Goal: Task Accomplishment & Management: Manage account settings

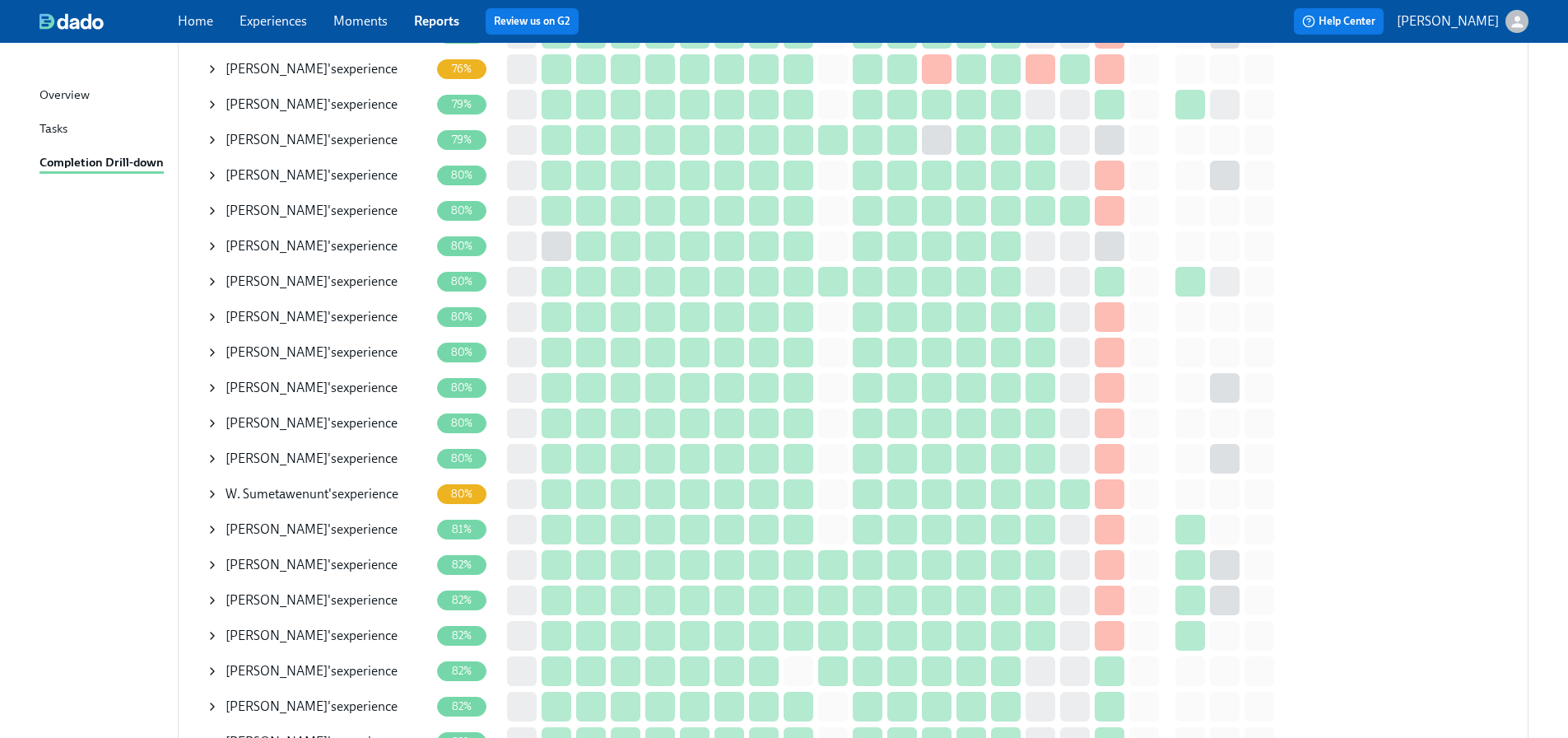
scroll to position [1071, 0]
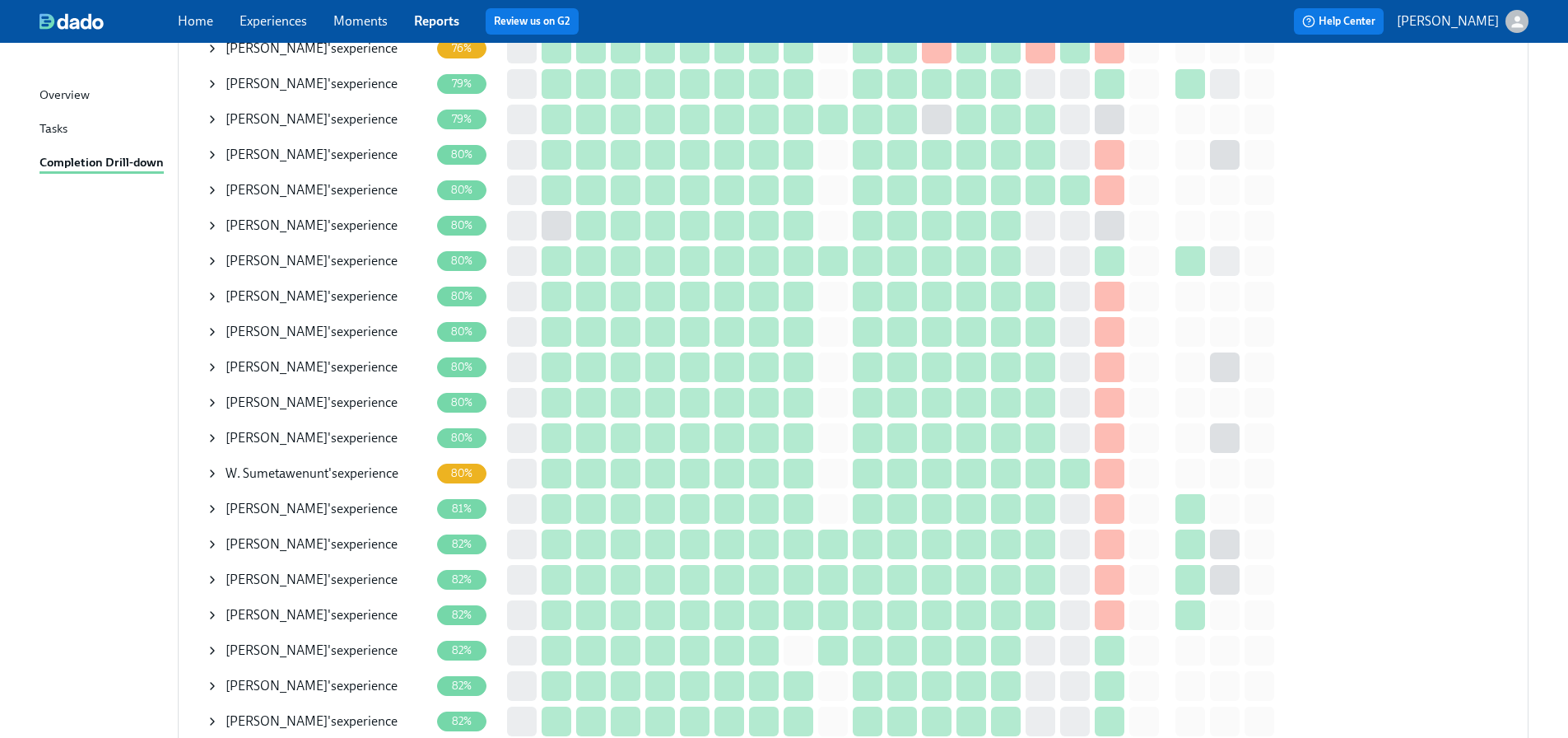
click at [218, 475] on icon at bounding box center [212, 474] width 13 height 13
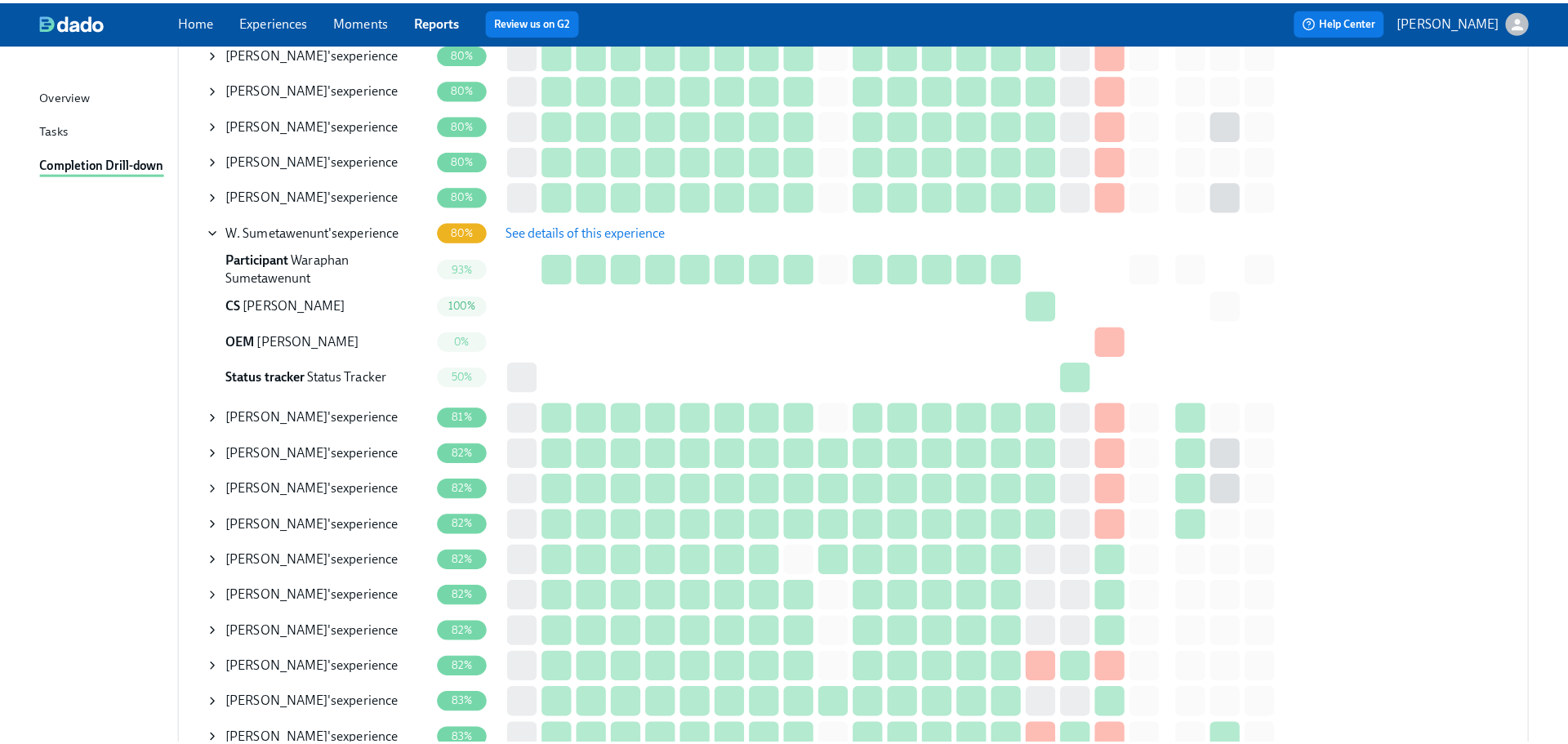
scroll to position [1307, 0]
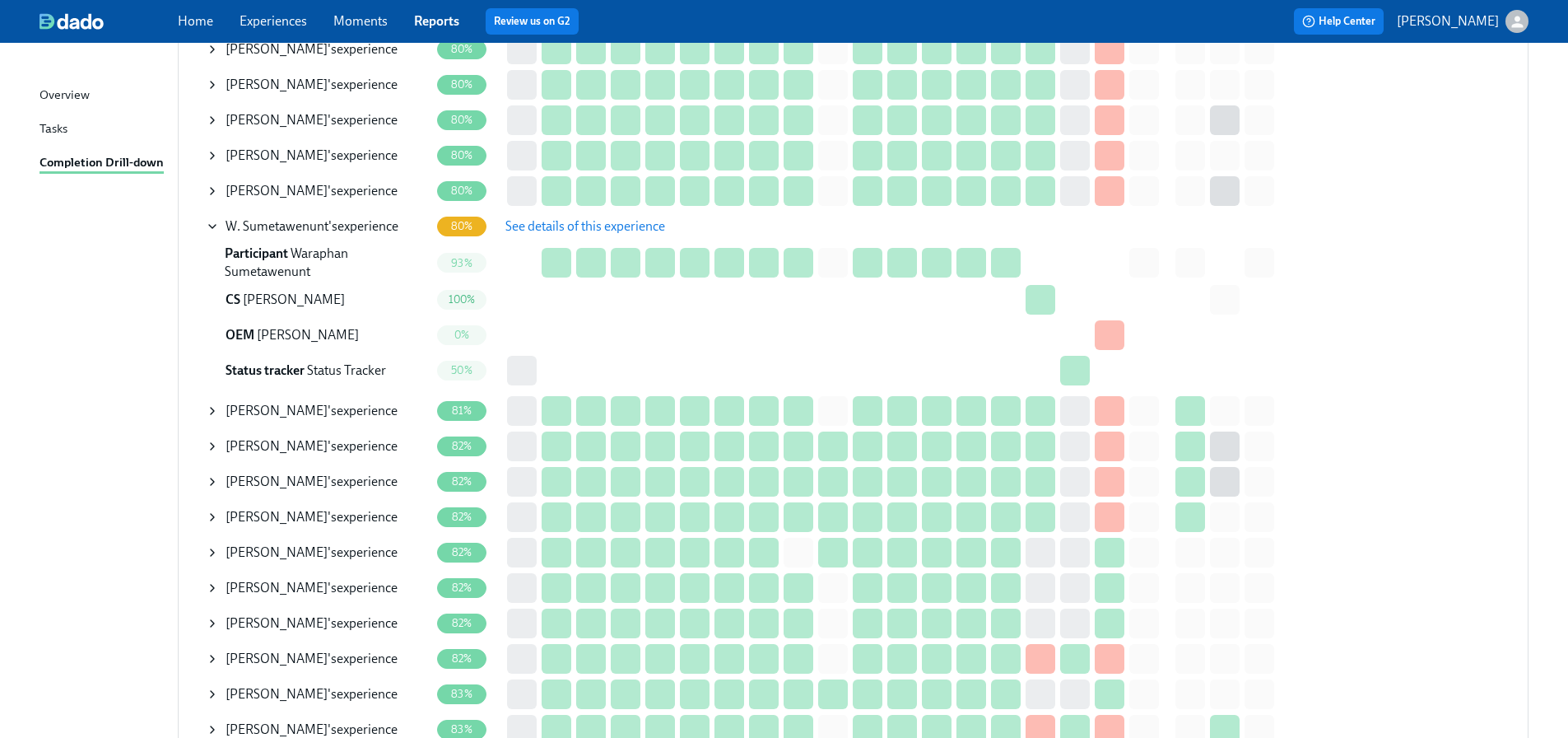
click at [221, 545] on div "[PERSON_NAME] 's experience" at bounding box center [317, 552] width 223 height 33
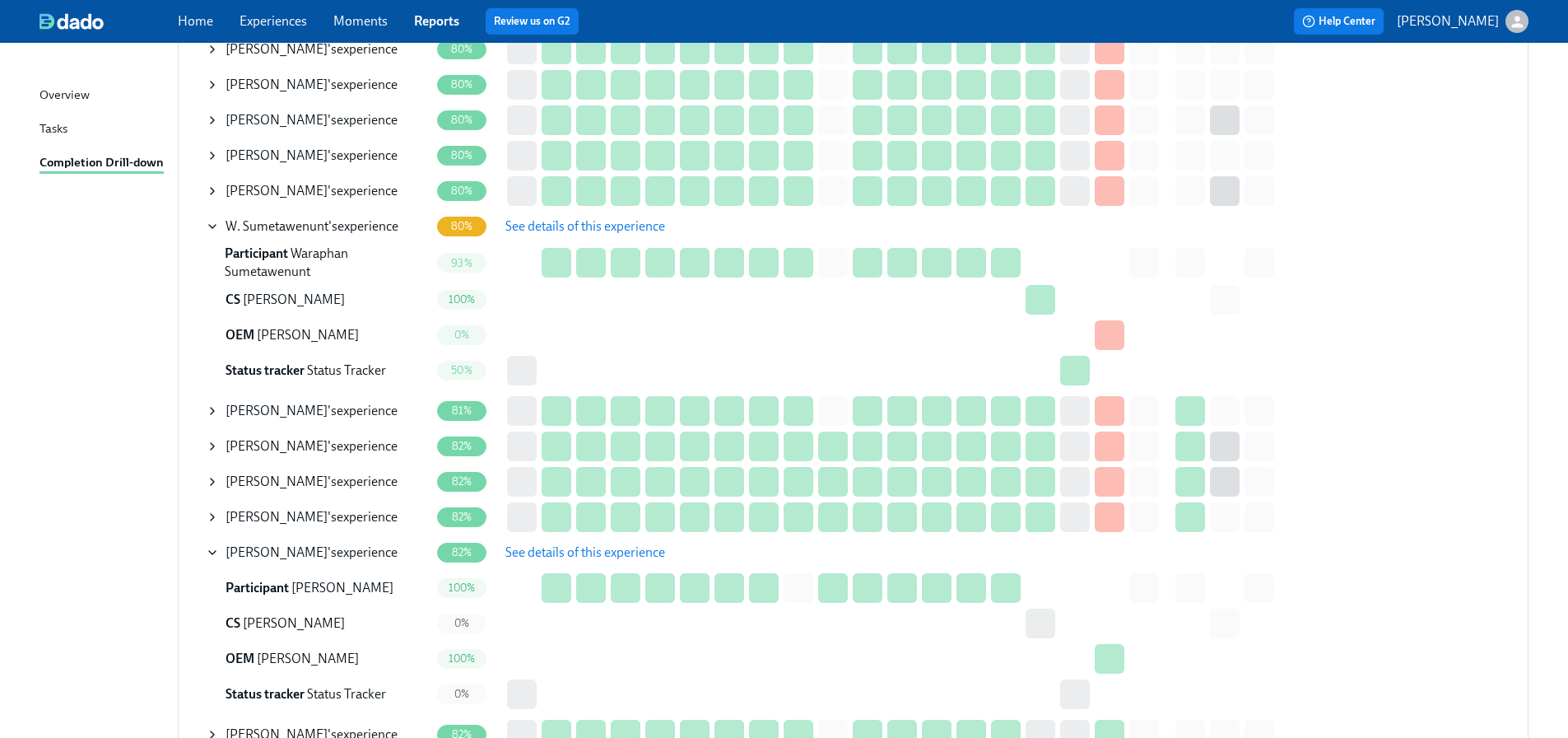
click at [556, 558] on span "See details of this experience" at bounding box center [585, 552] width 160 height 16
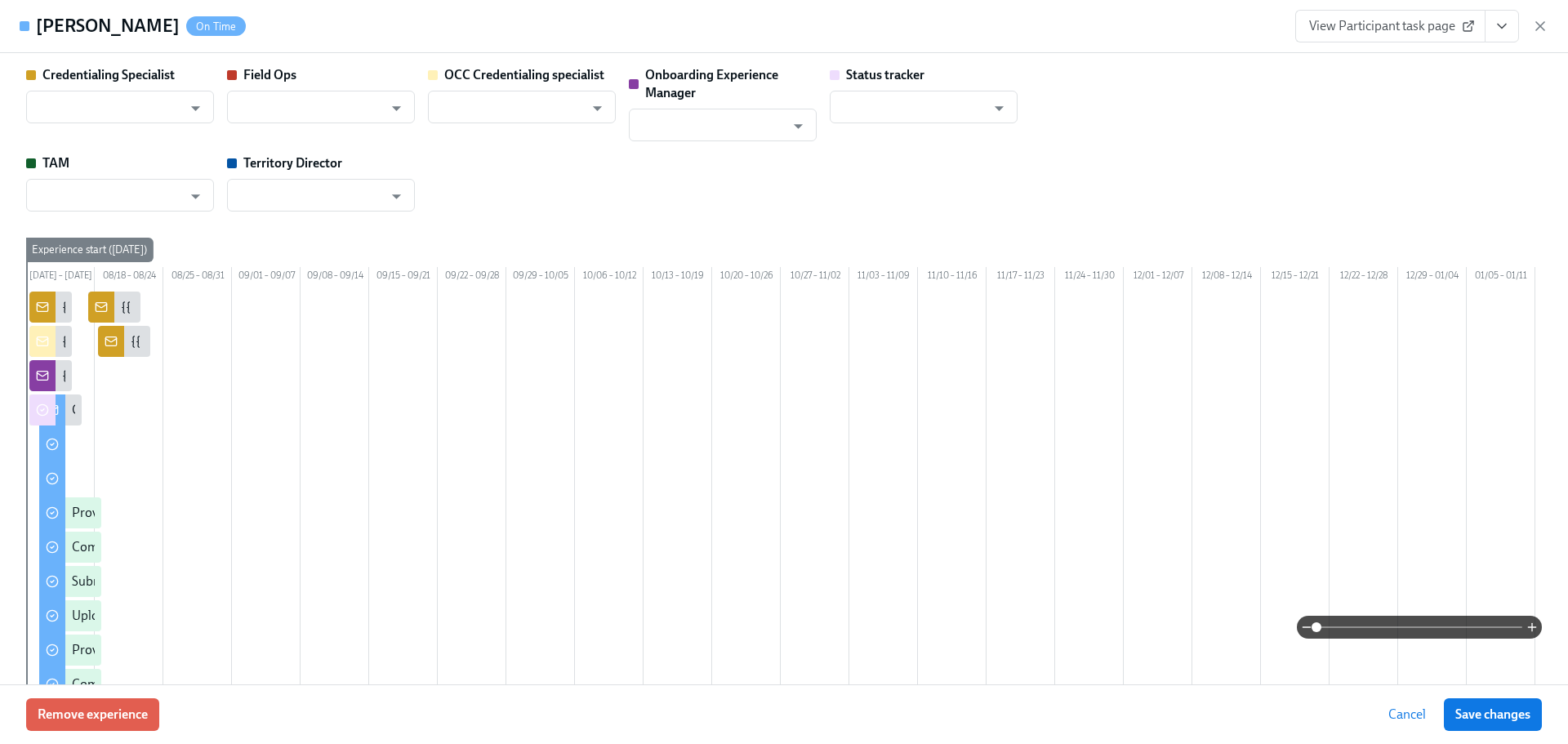
type input "[PERSON_NAME]"
type input "Status Tracker"
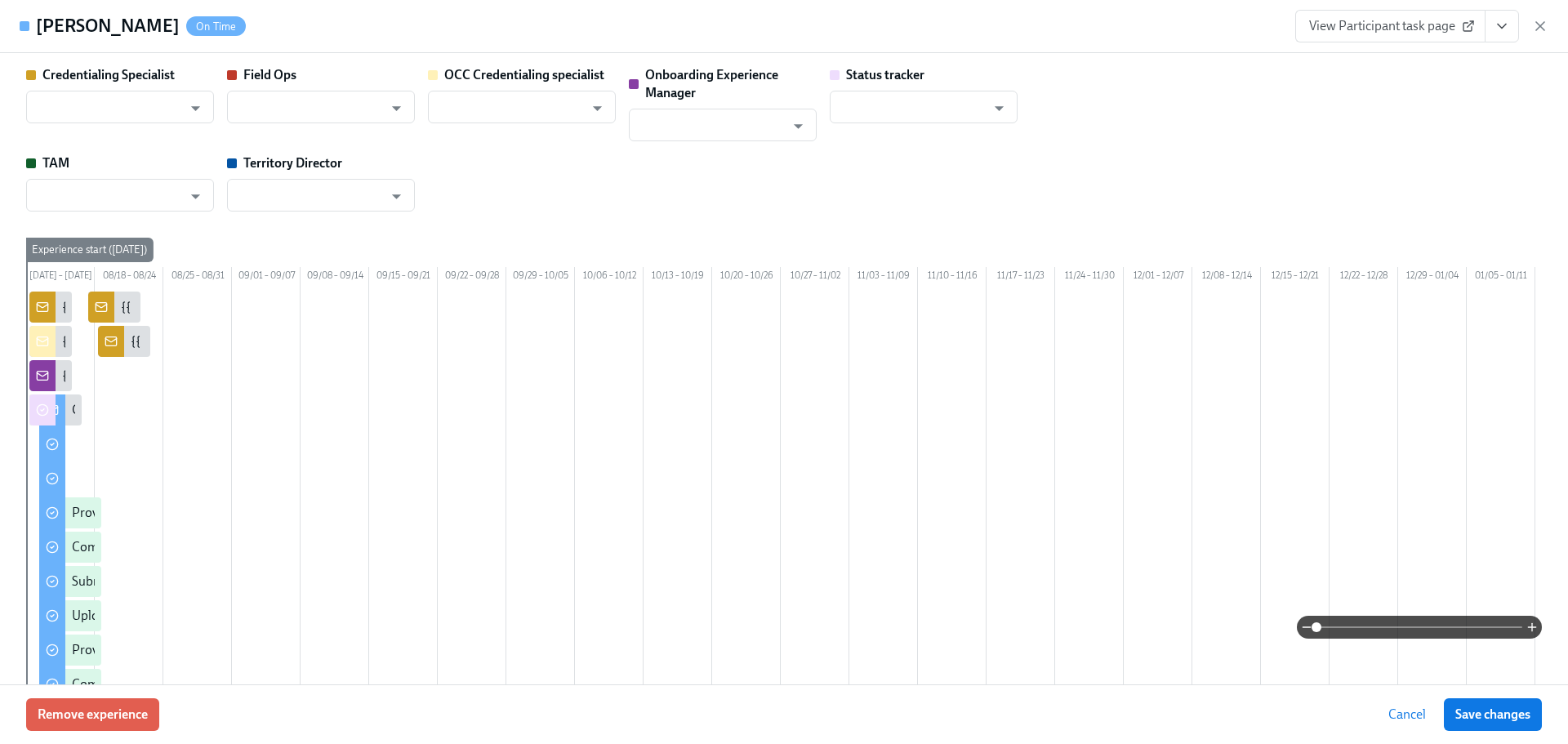
type input "[PERSON_NAME]"
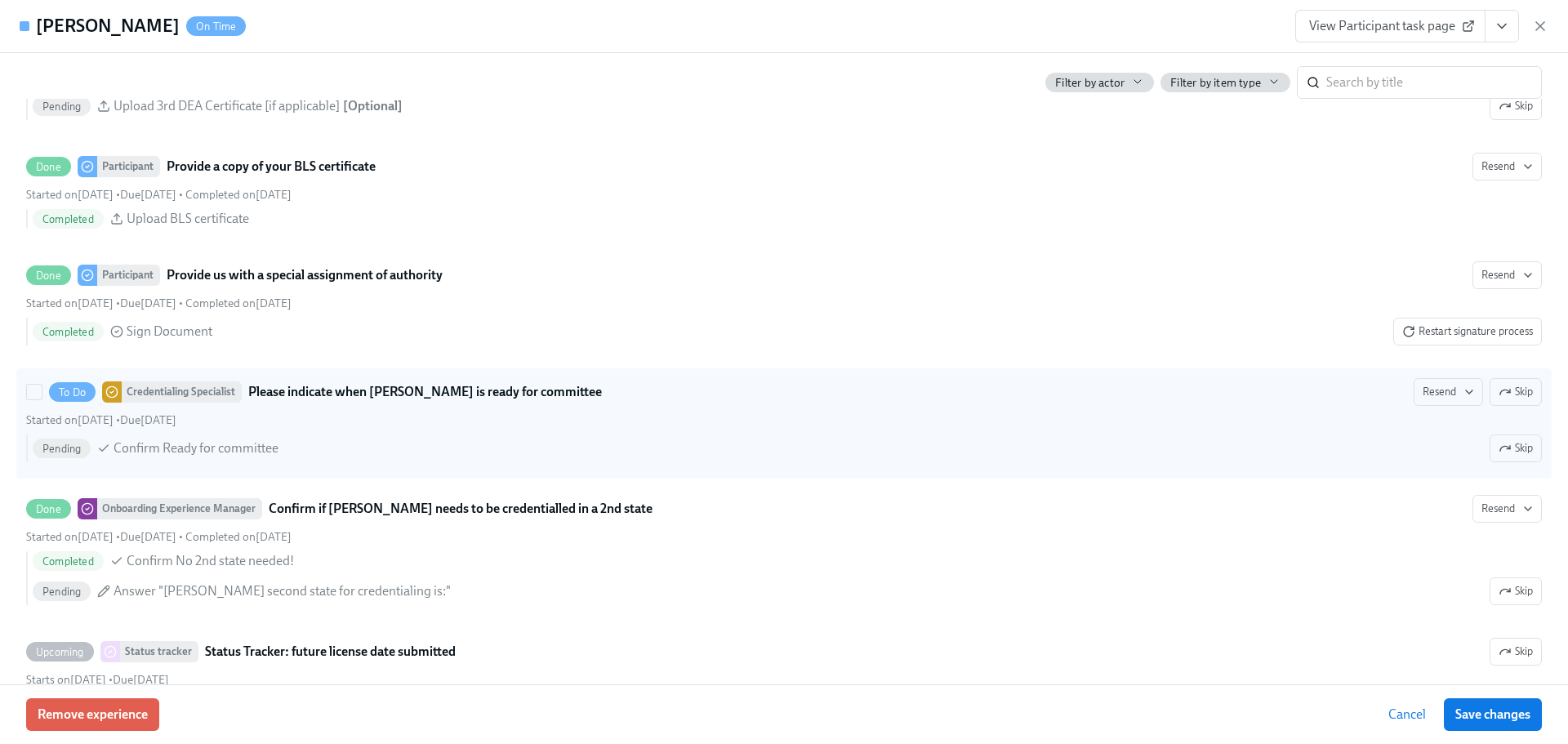
scroll to position [3675, 0]
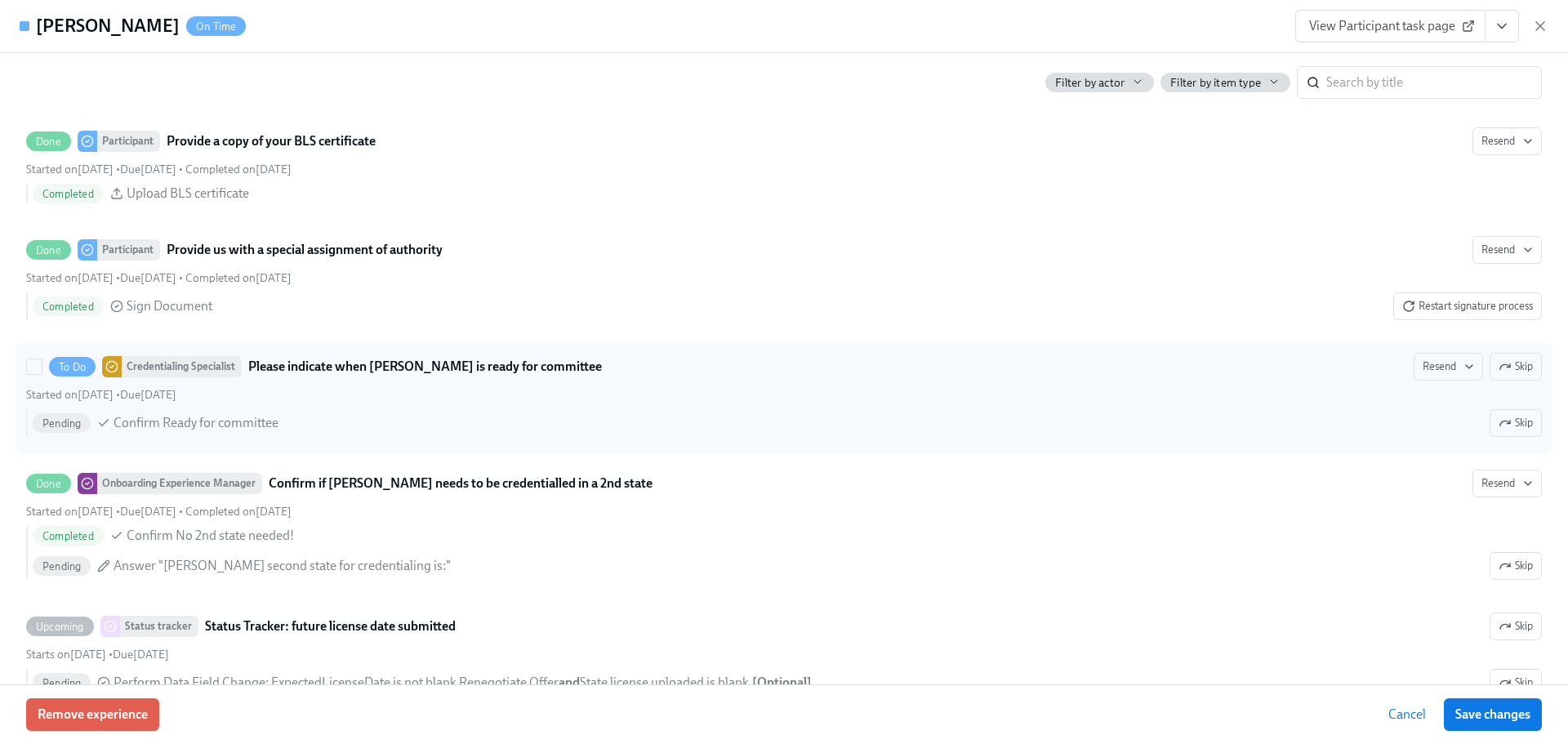
click at [327, 433] on div "To Do Credentialing Specialist Please indicate when [PERSON_NAME] is ready for …" at bounding box center [784, 398] width 1515 height 90
click at [41, 374] on input "To Do Credentialing Specialist Please indicate when [PERSON_NAME] is ready for …" at bounding box center [35, 367] width 15 height 15
checkbox input "true"
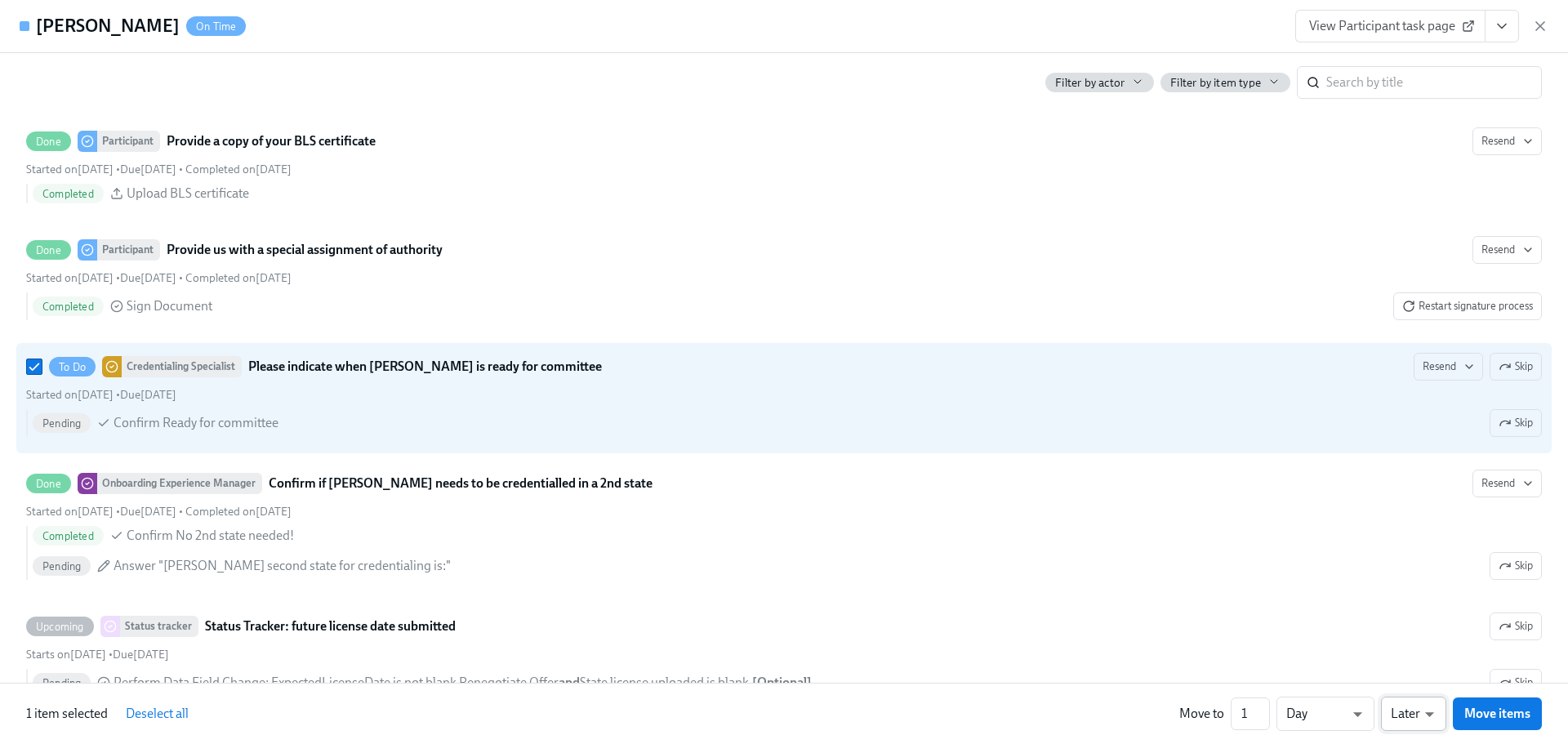
click at [1388, 711] on body "Home Experiences Moments Reports Review us on G2 Help Center [PERSON_NAME] Over…" at bounding box center [784, 200] width 1568 height 3014
drag, startPoint x: 1401, startPoint y: 692, endPoint x: 1403, endPoint y: 678, distance: 14.1
click at [1403, 680] on li "Earlier" at bounding box center [1414, 683] width 66 height 28
type input "earlier"
click at [1388, 706] on body "Home Experiences Moments Reports Review us on G2 Help Center [PERSON_NAME] Over…" at bounding box center [784, 200] width 1568 height 3014
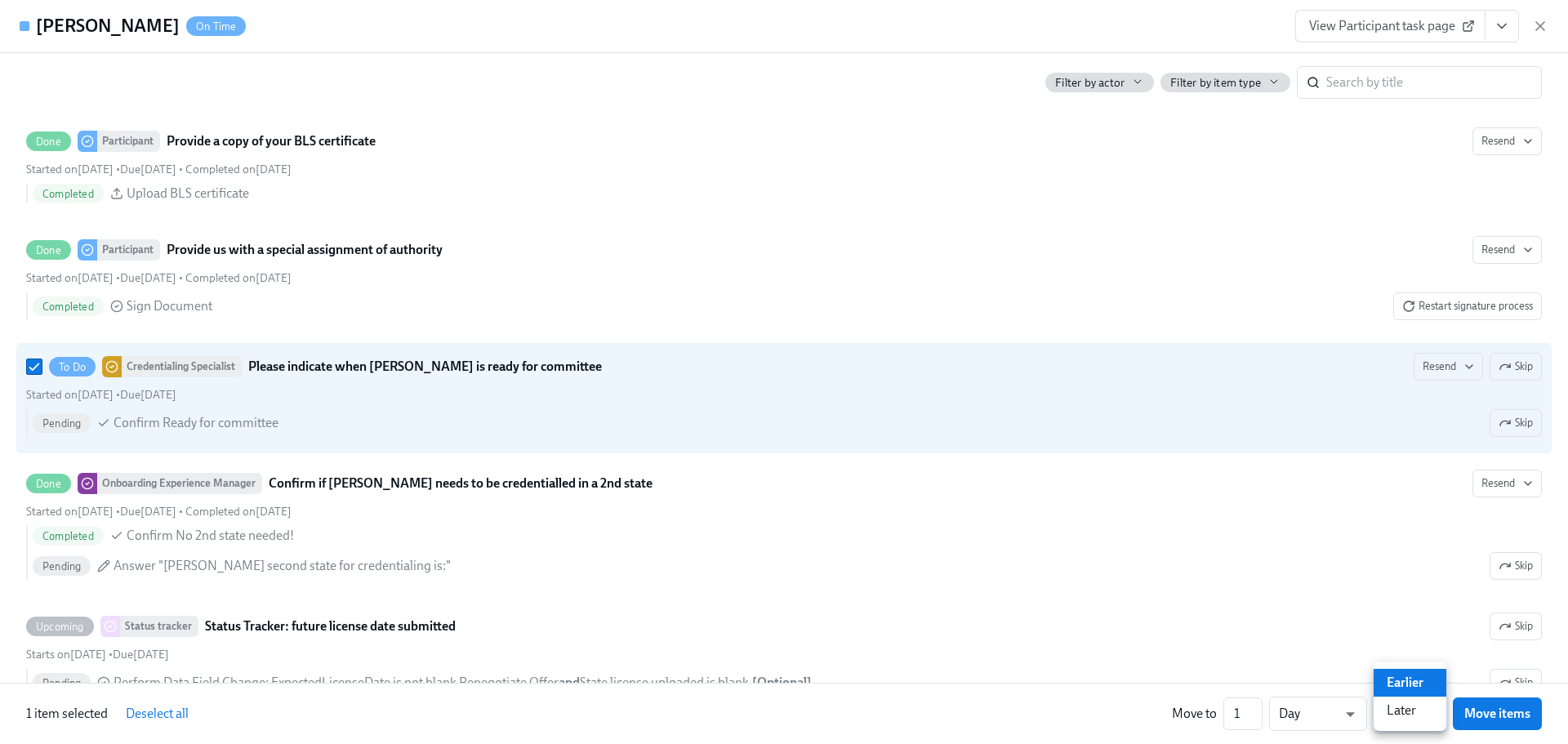
click at [1490, 406] on div at bounding box center [784, 372] width 1568 height 744
click at [1498, 373] on icon "button" at bounding box center [1505, 366] width 13 height 13
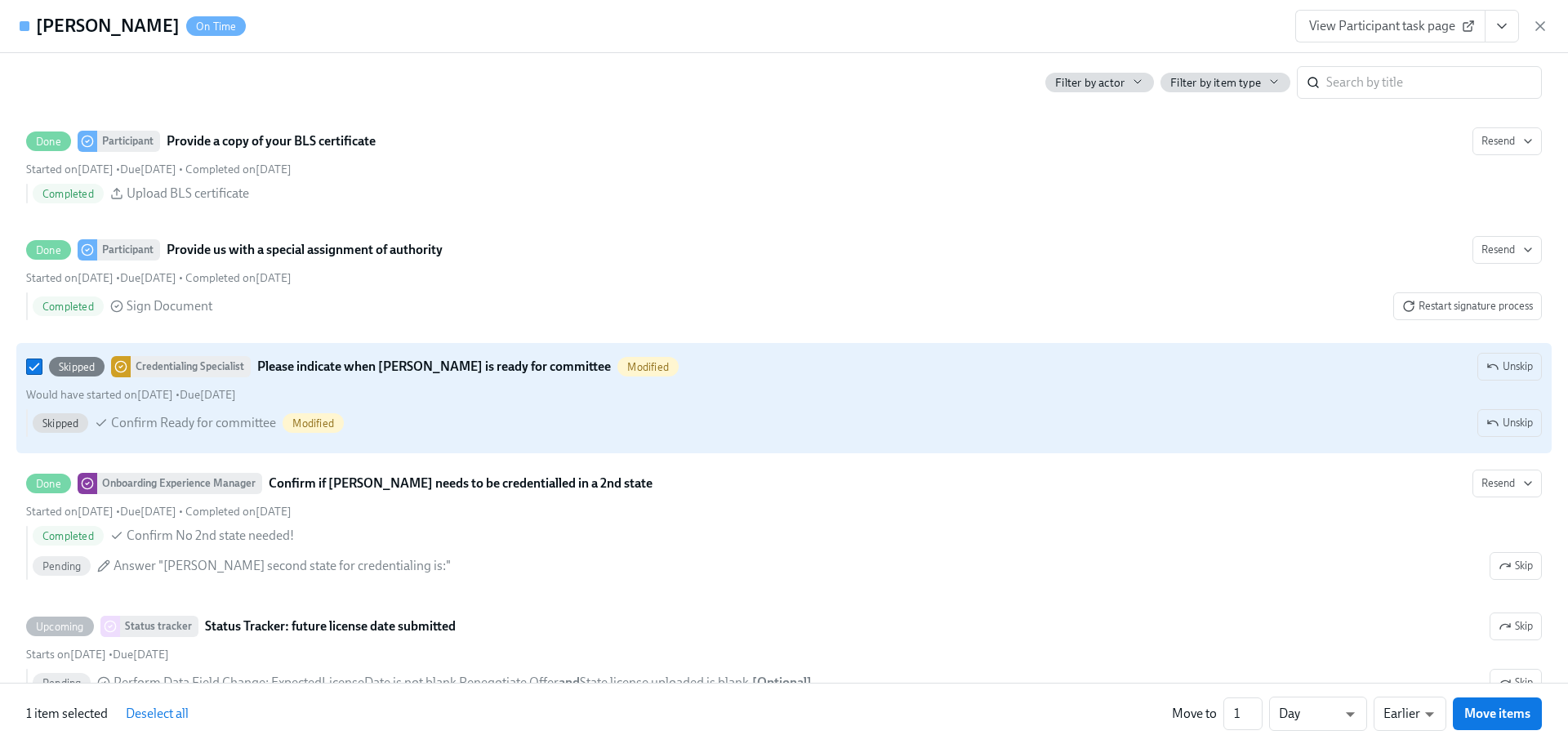
click at [855, 697] on div "1 item selected Deselect all Move to 1 ​ Day d ​ Earlier earlier ​ Move items" at bounding box center [784, 713] width 1568 height 61
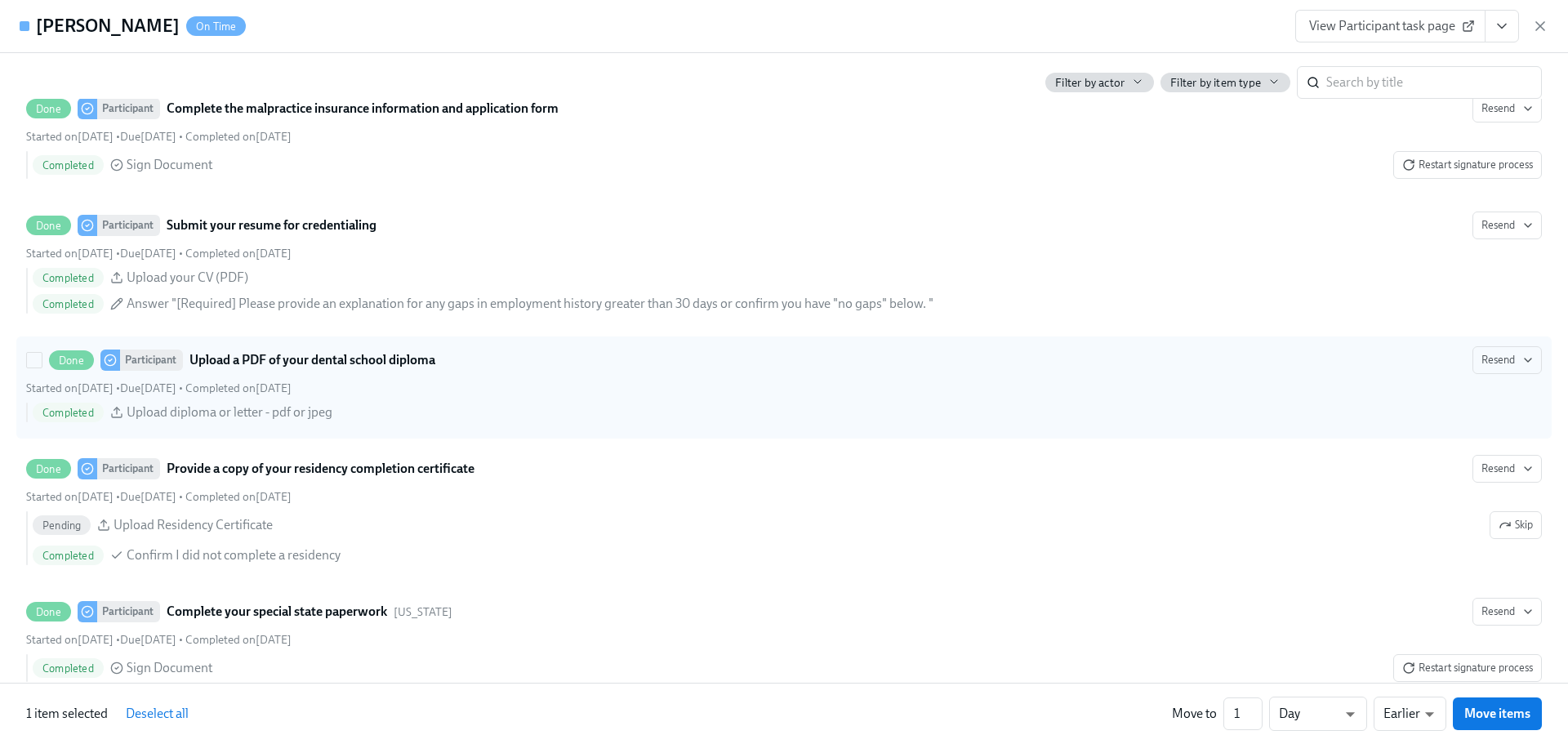
scroll to position [2365, 0]
